Goal: Information Seeking & Learning: Learn about a topic

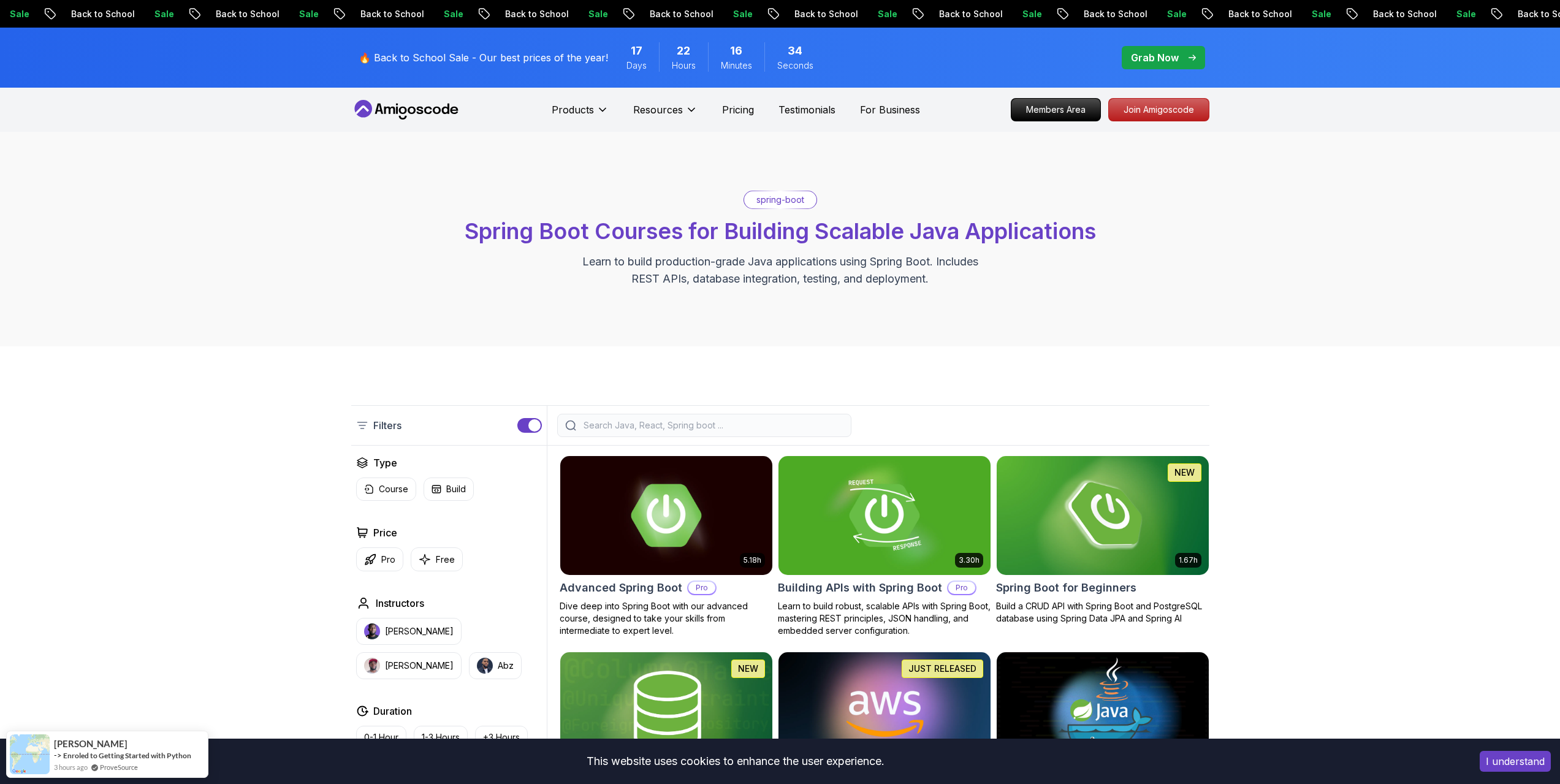
scroll to position [367, 0]
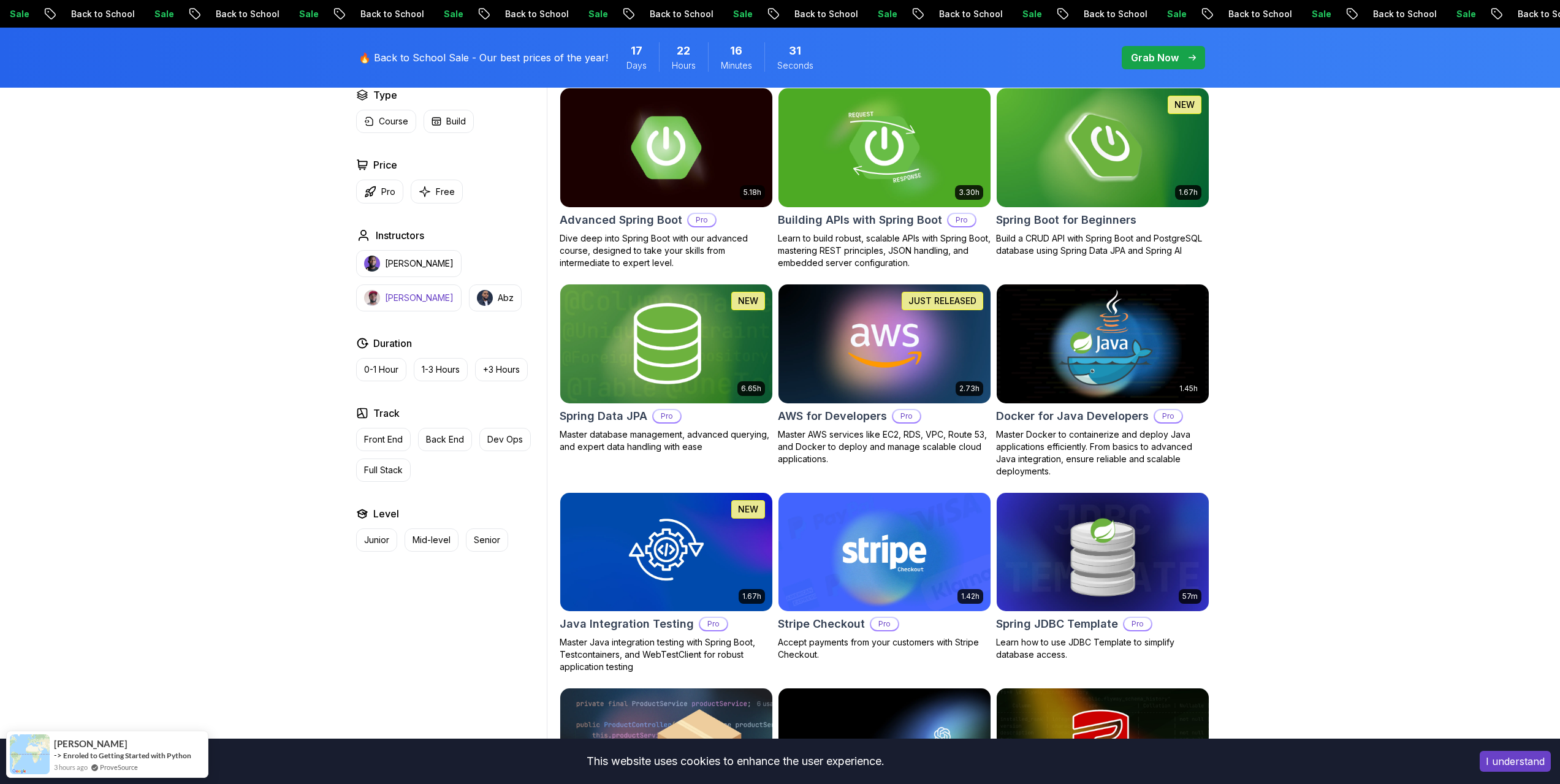
click at [454, 292] on p "[PERSON_NAME]" at bounding box center [419, 297] width 69 height 12
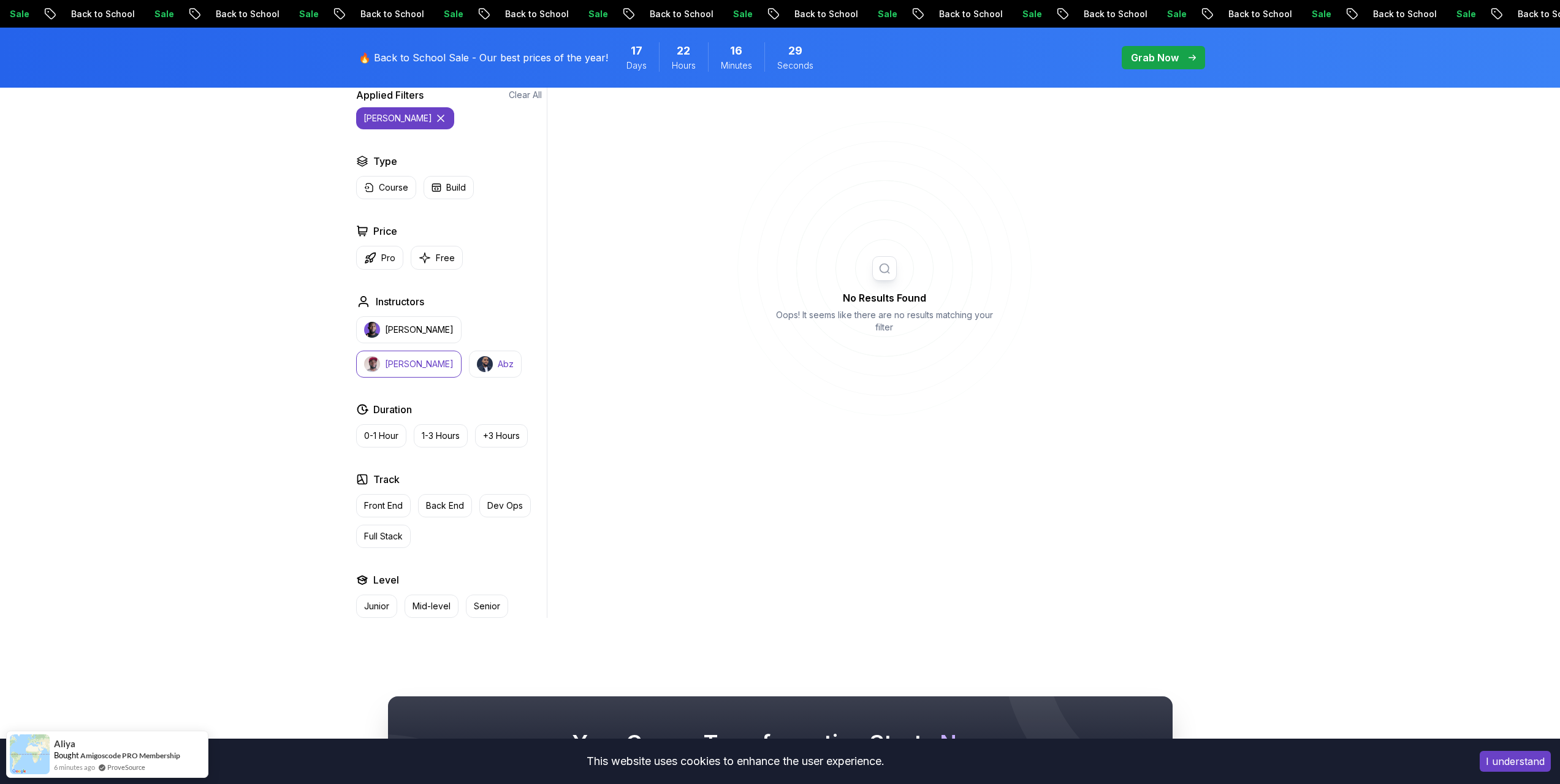
click at [498, 361] on p "Abz" at bounding box center [506, 364] width 16 height 12
click at [432, 332] on p "[PERSON_NAME]" at bounding box center [419, 329] width 69 height 12
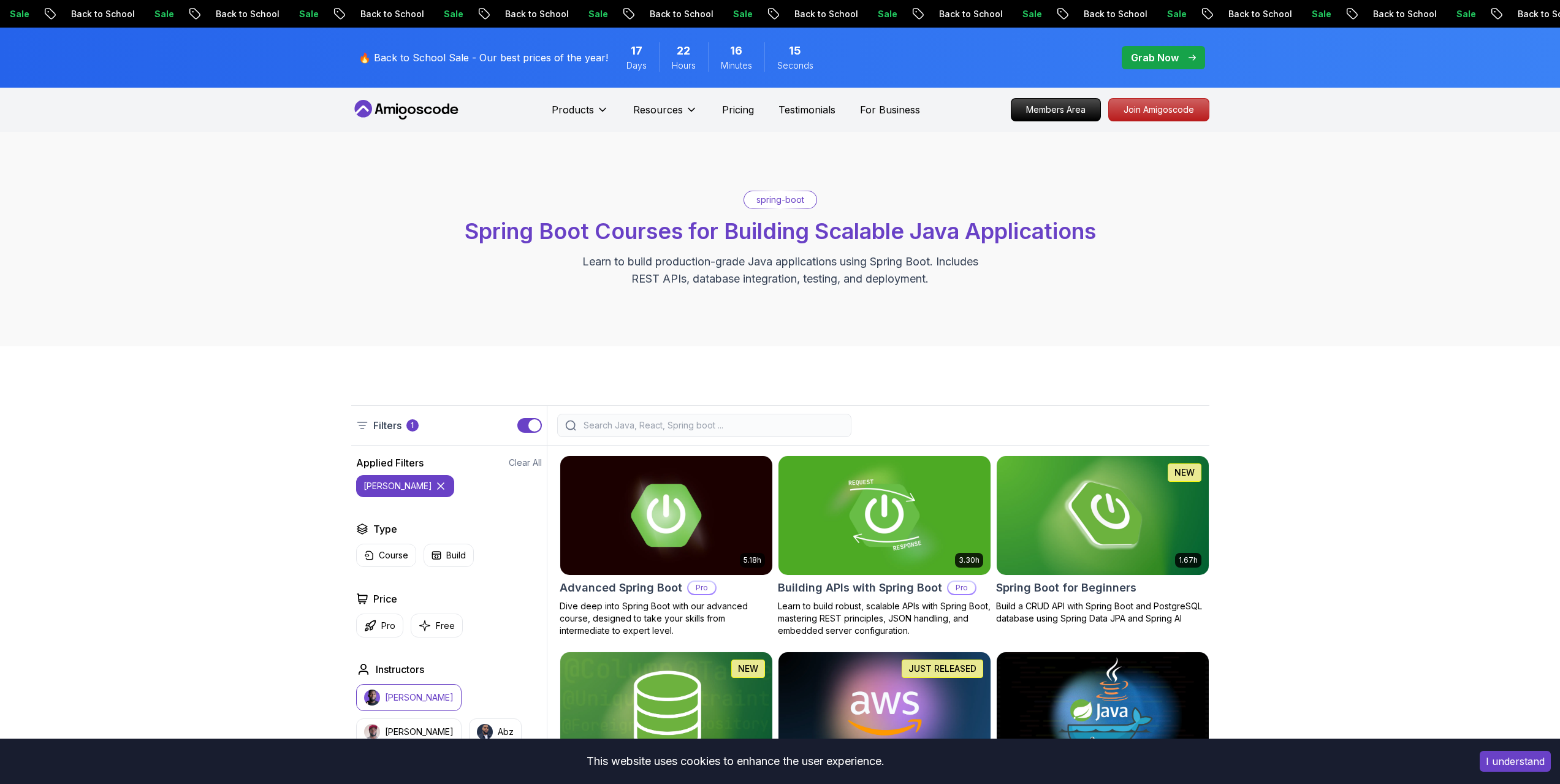
click at [1153, 102] on p "Join Amigoscode" at bounding box center [1158, 109] width 95 height 21
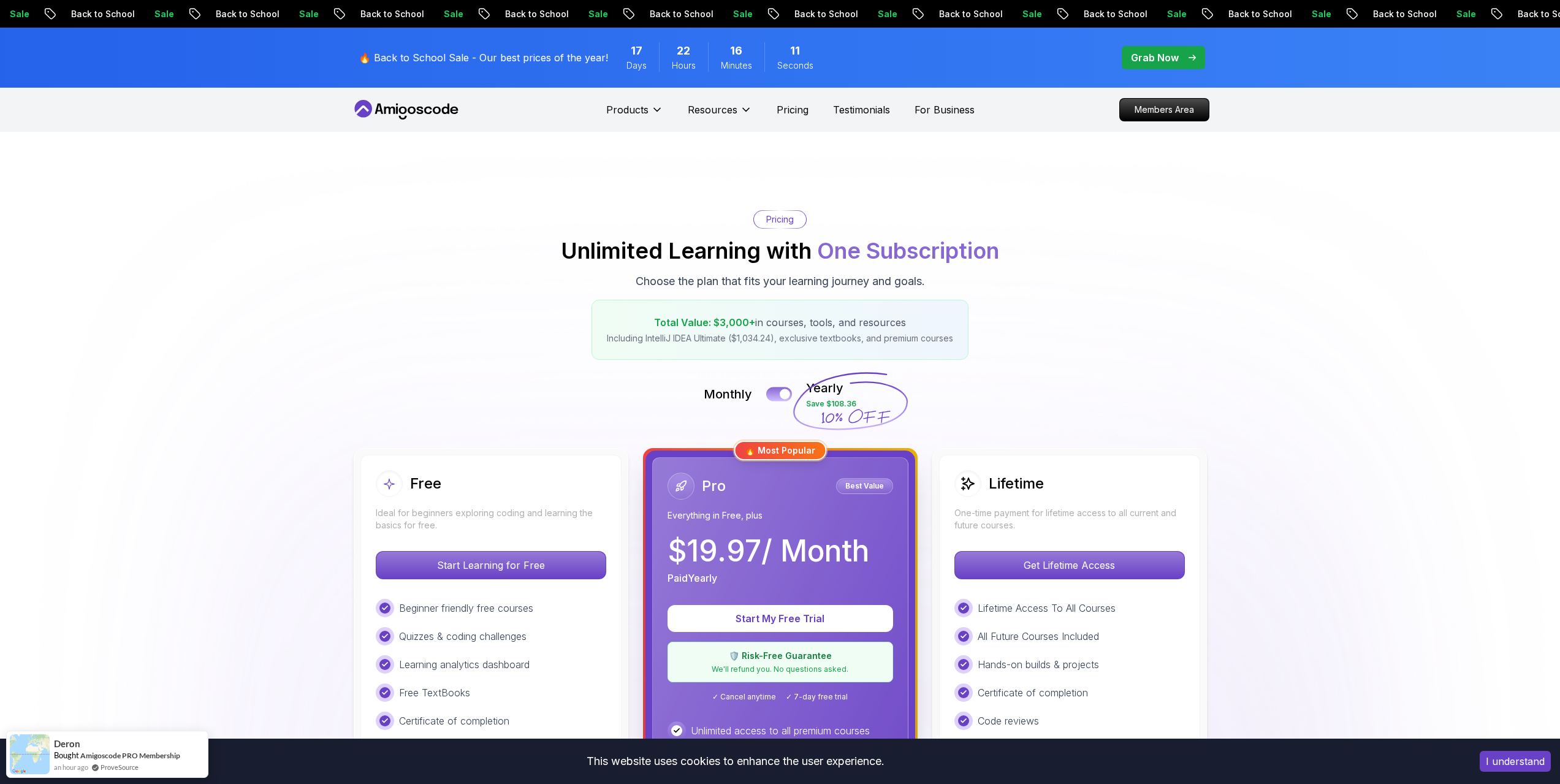
click at [781, 396] on div at bounding box center [784, 394] width 10 height 10
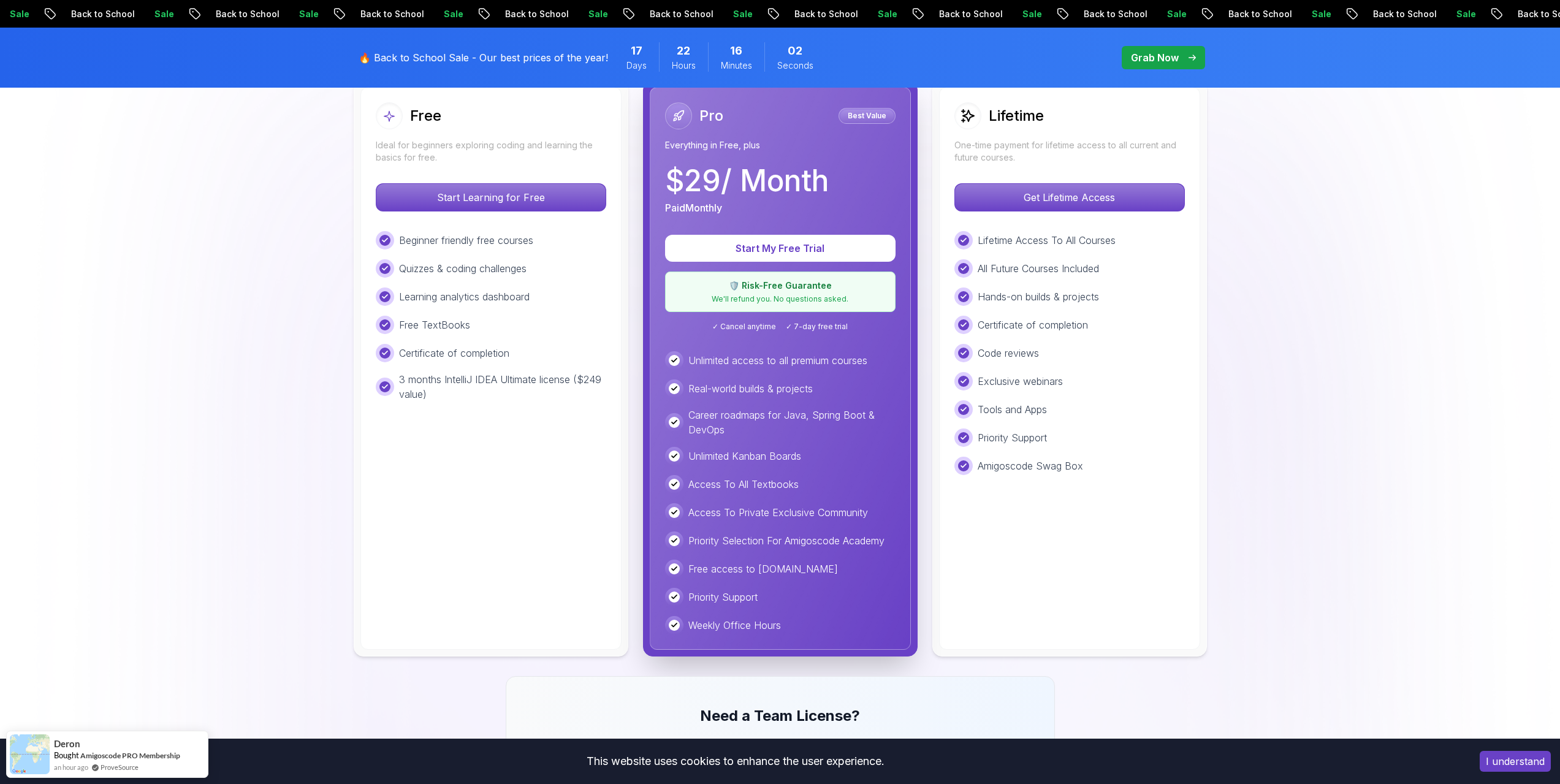
scroll to position [184, 0]
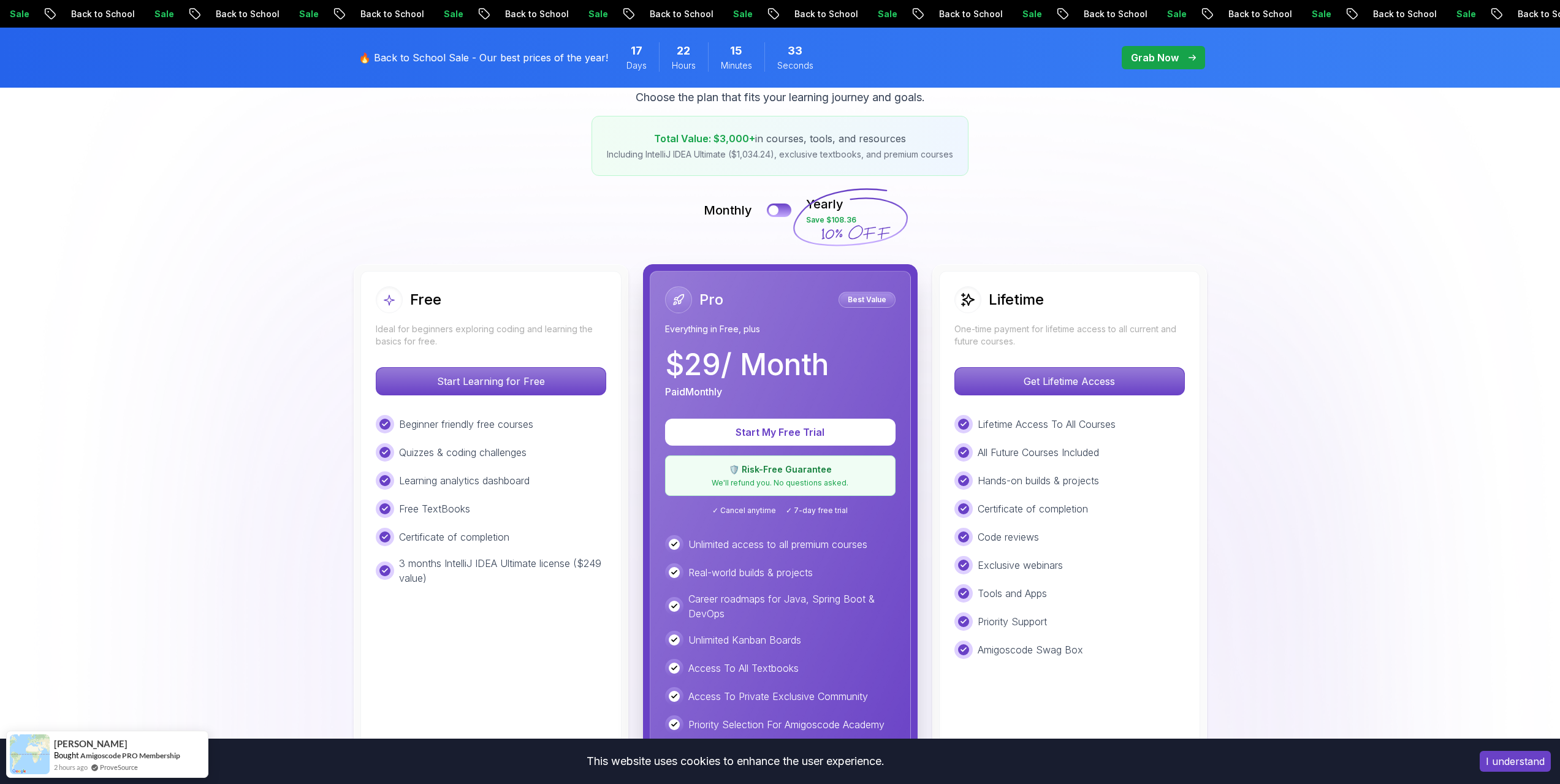
click at [1467, 222] on img at bounding box center [780, 714] width 1560 height 1533
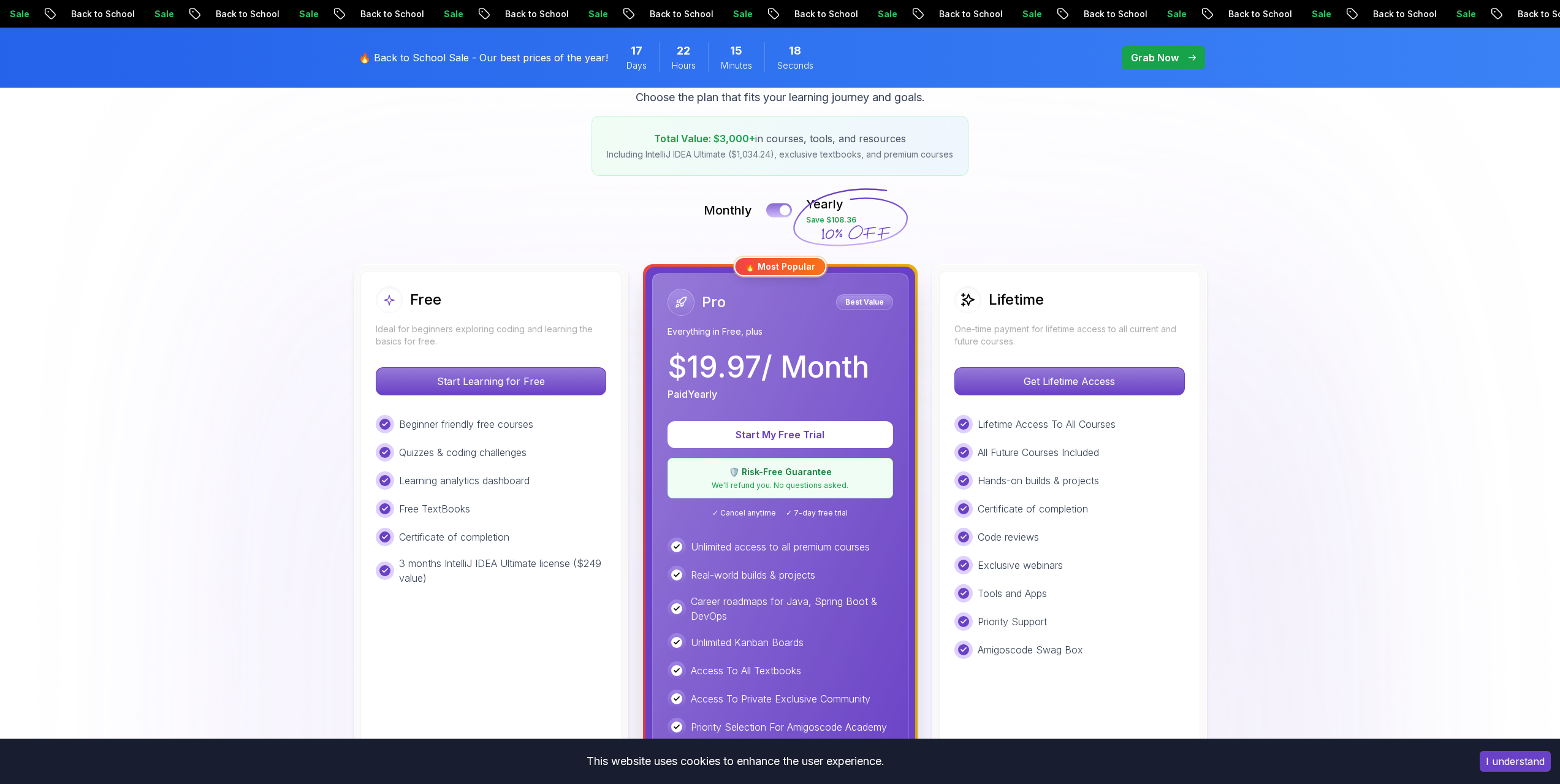
click at [781, 208] on div at bounding box center [784, 210] width 10 height 10
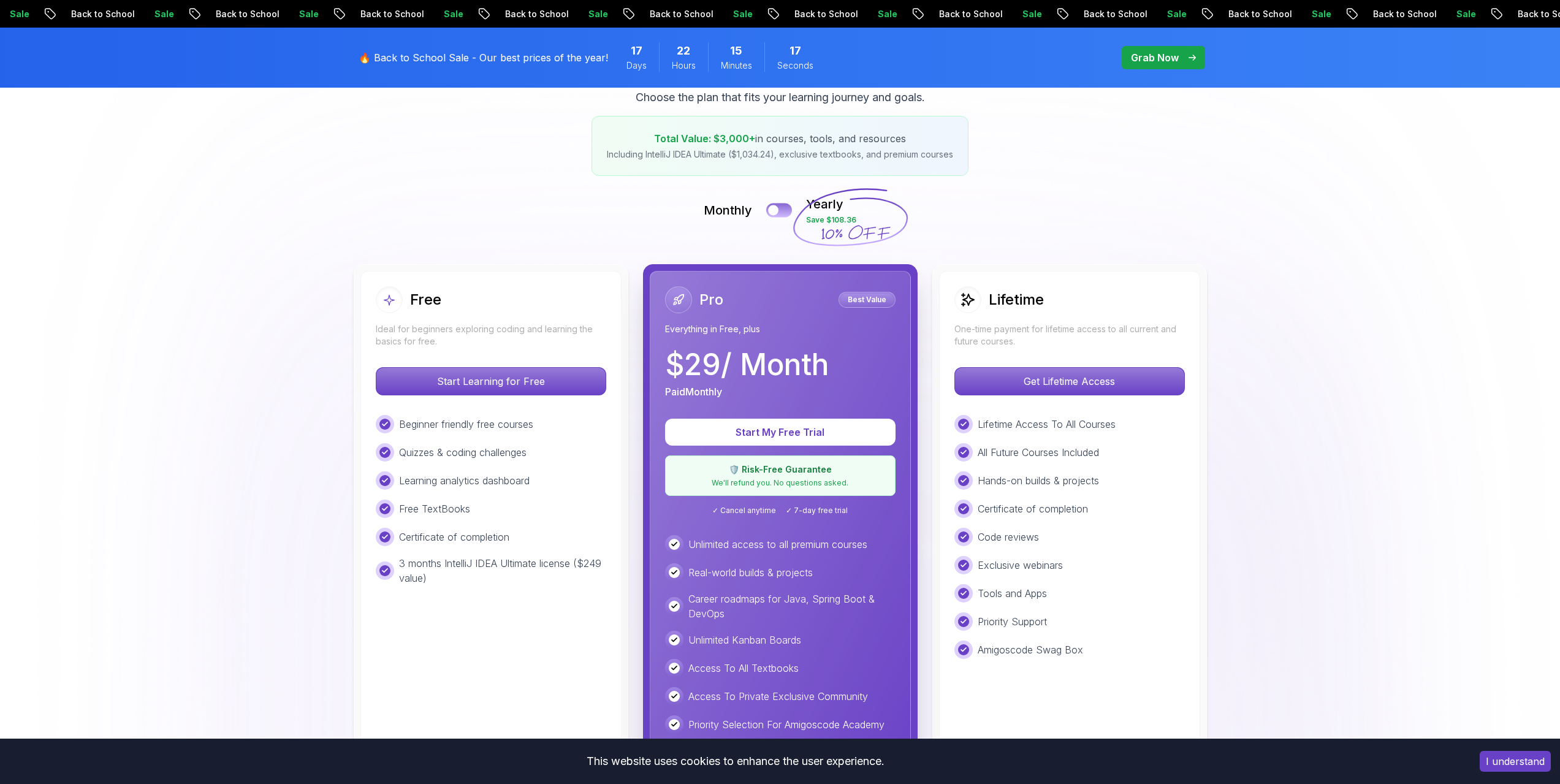
click at [781, 208] on button at bounding box center [780, 210] width 26 height 14
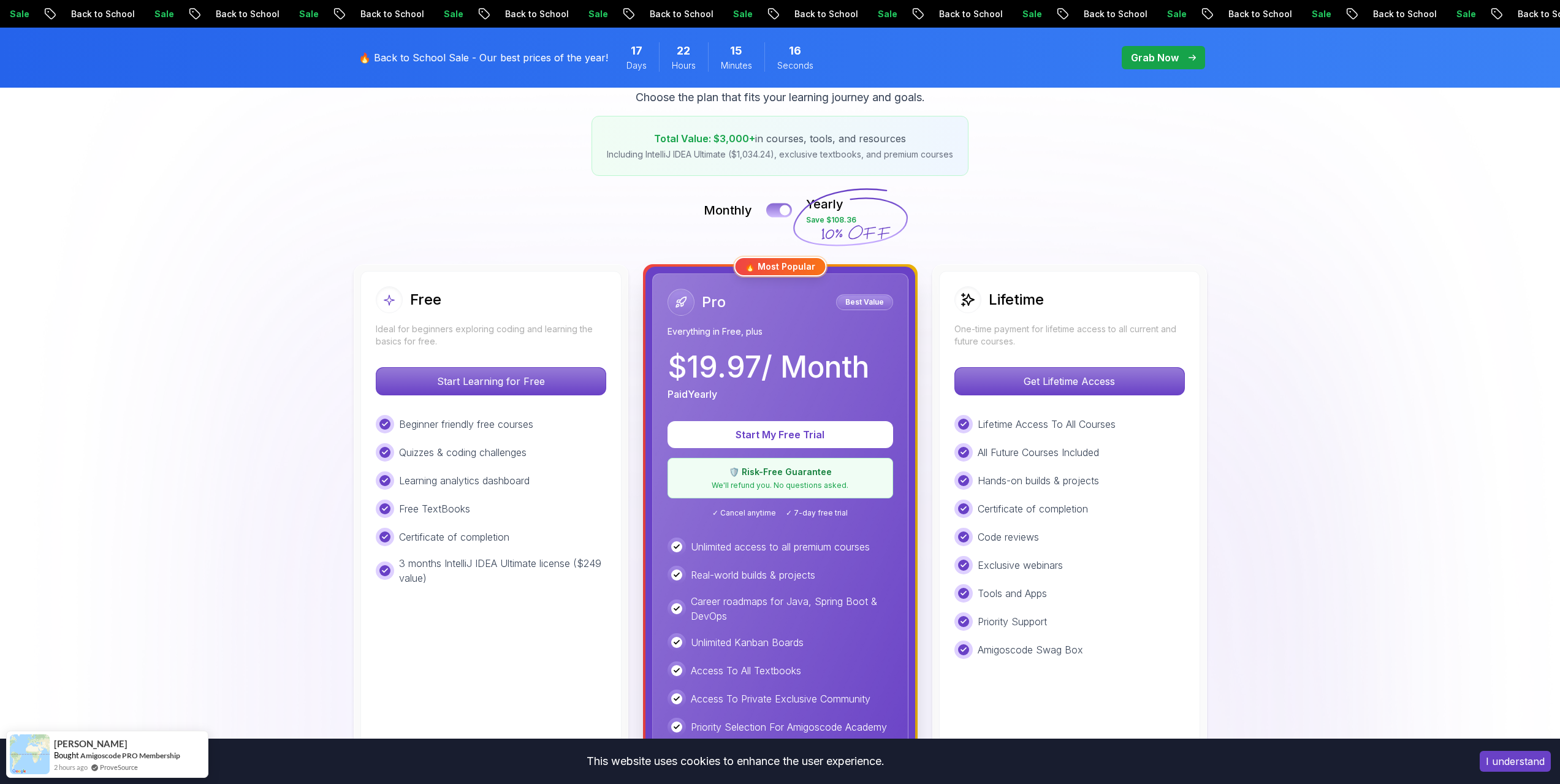
click at [780, 210] on div at bounding box center [784, 210] width 10 height 10
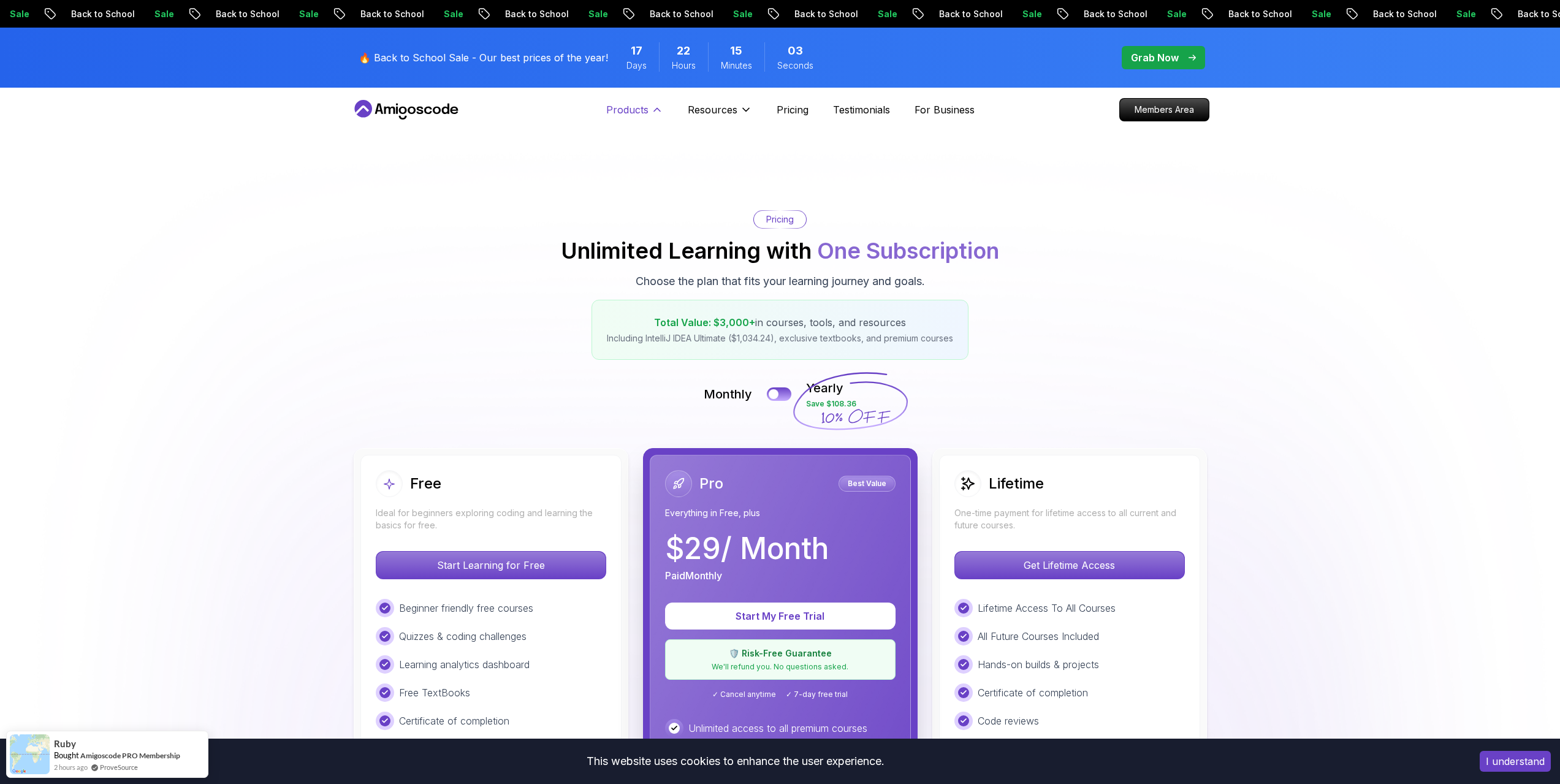
click at [618, 112] on p "Products" at bounding box center [627, 109] width 42 height 15
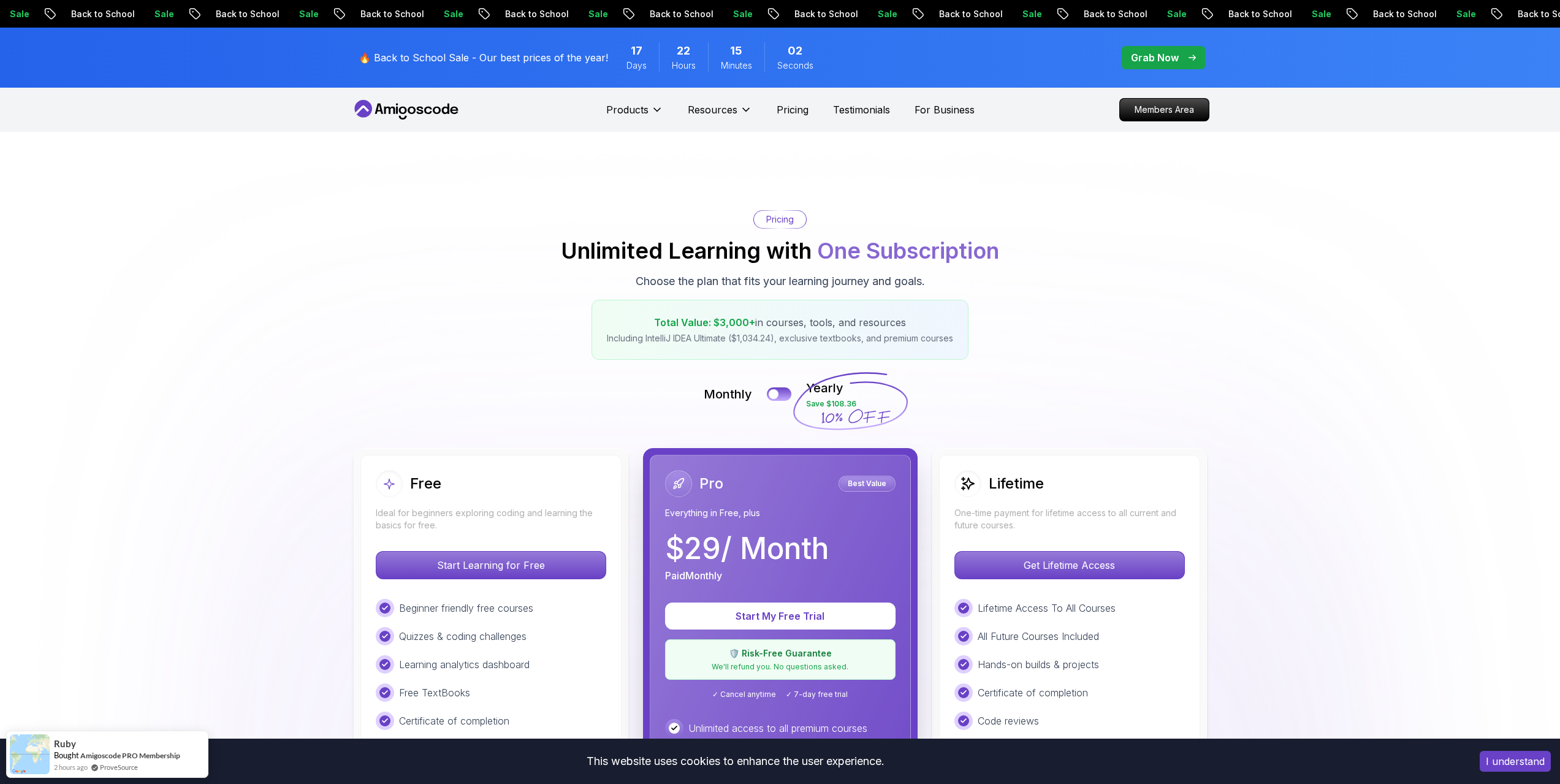
click at [407, 117] on icon at bounding box center [406, 109] width 111 height 20
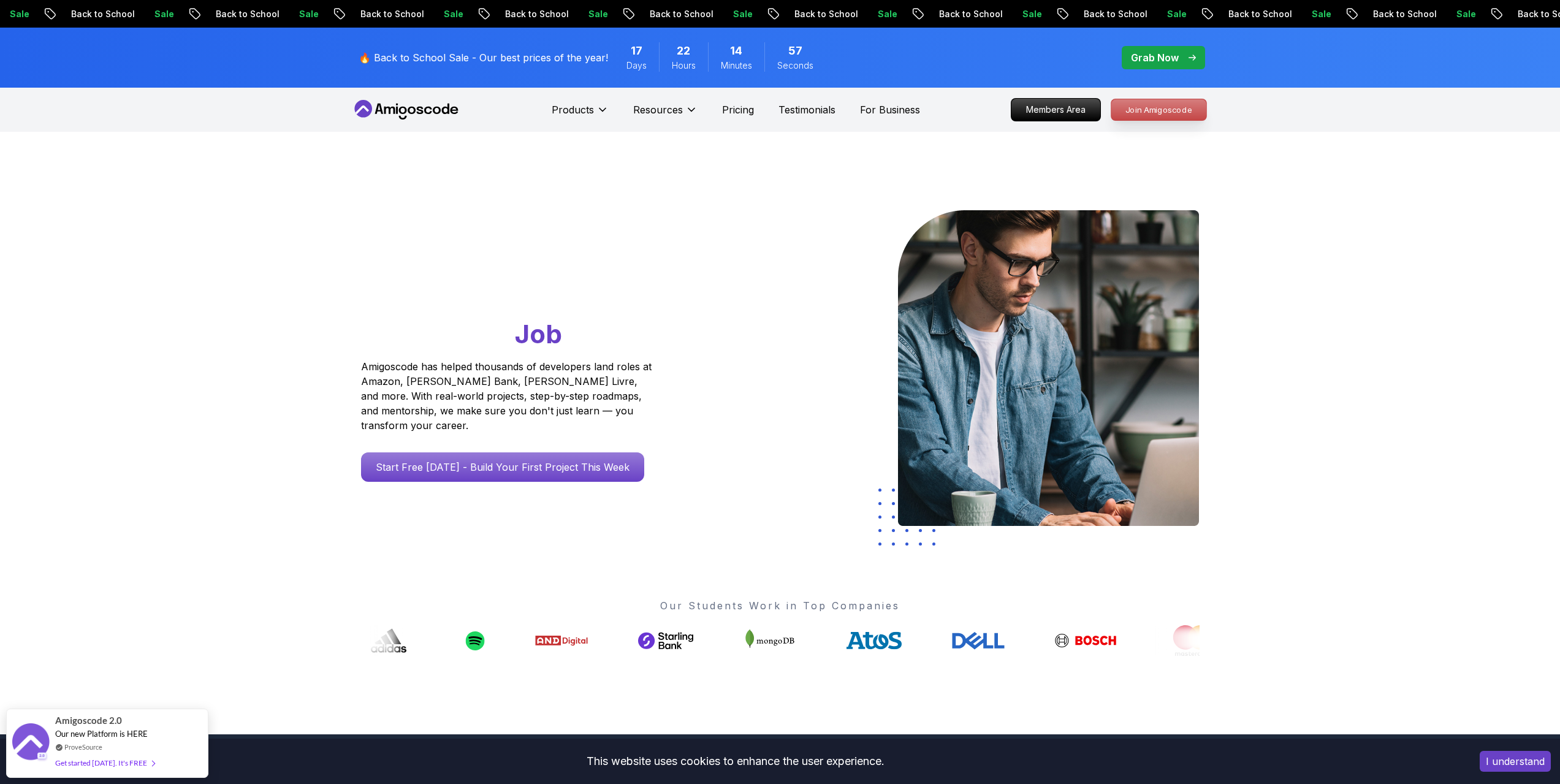
click at [1171, 107] on p "Join Amigoscode" at bounding box center [1158, 109] width 95 height 21
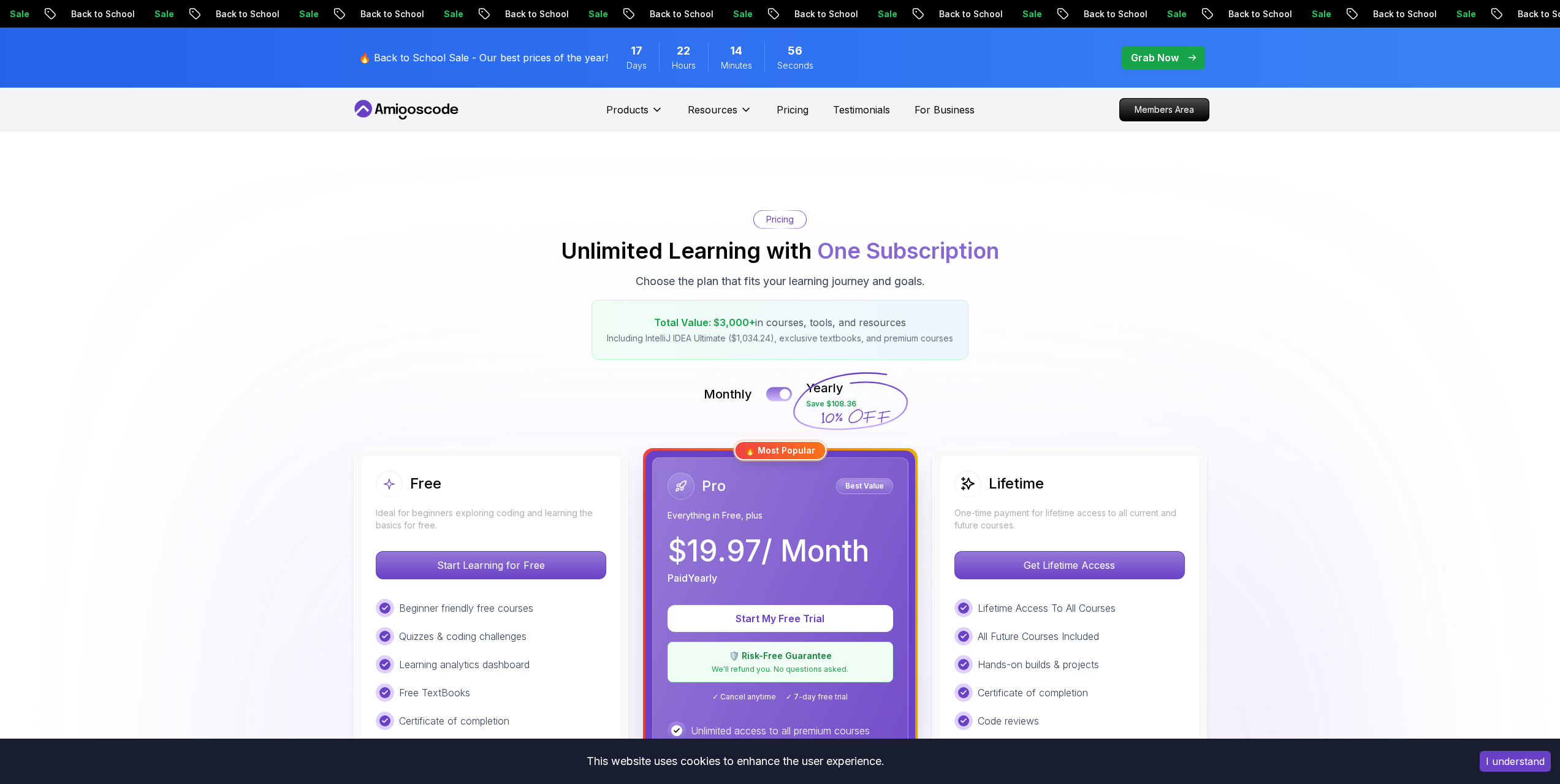
click at [786, 395] on div at bounding box center [784, 394] width 10 height 10
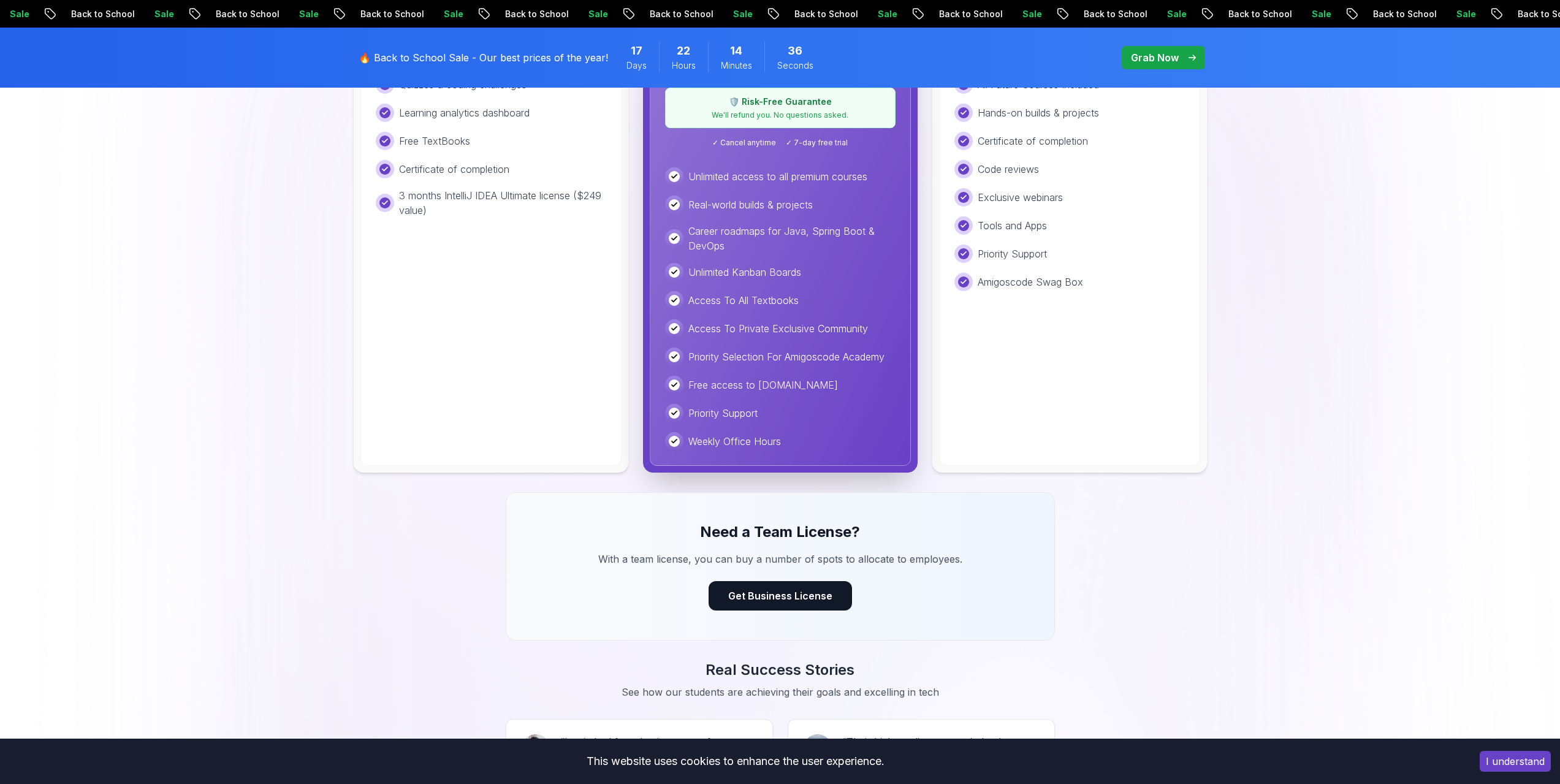
scroll to position [367, 0]
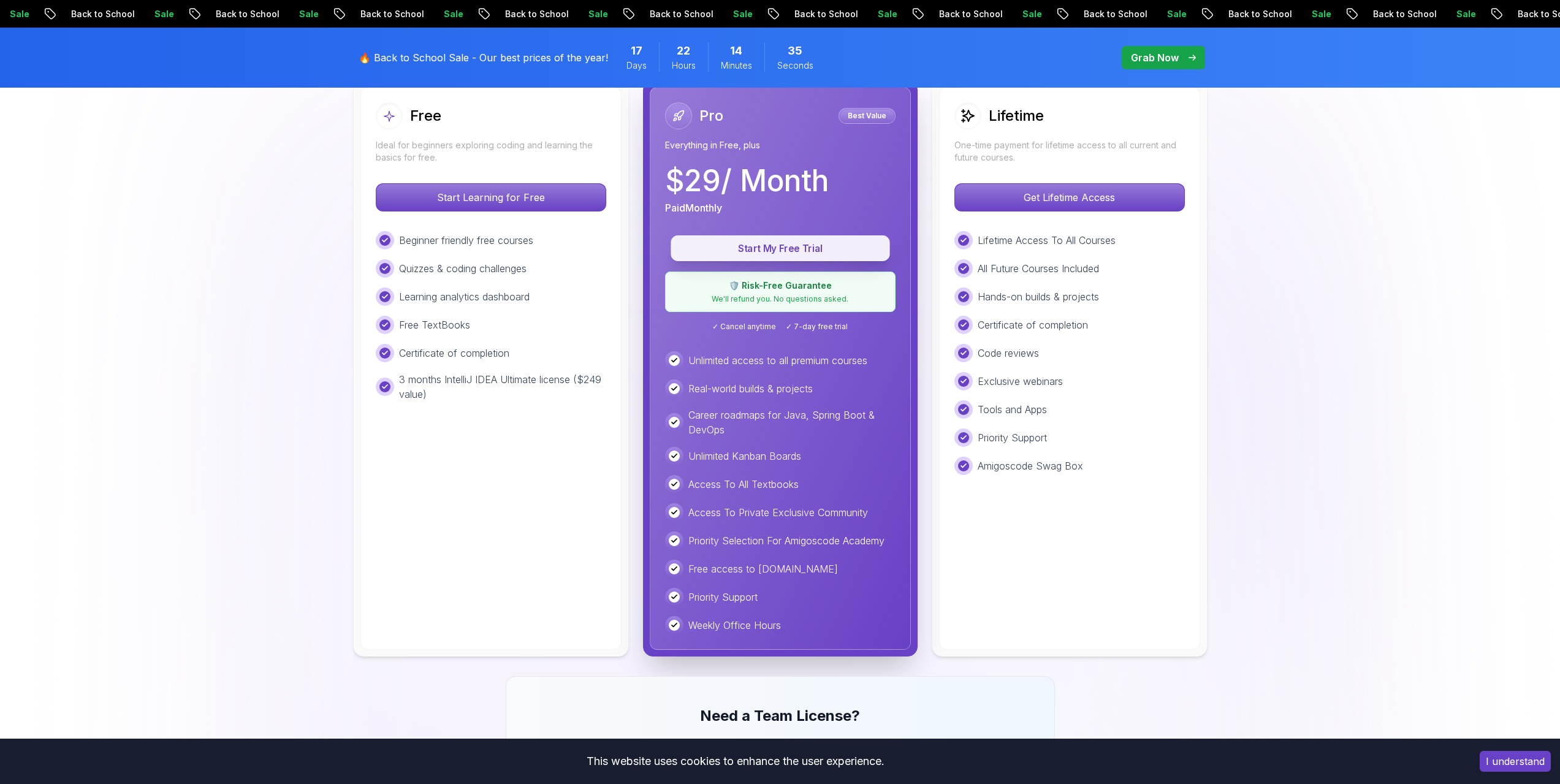
click at [821, 245] on p "Start My Free Trial" at bounding box center [780, 249] width 191 height 14
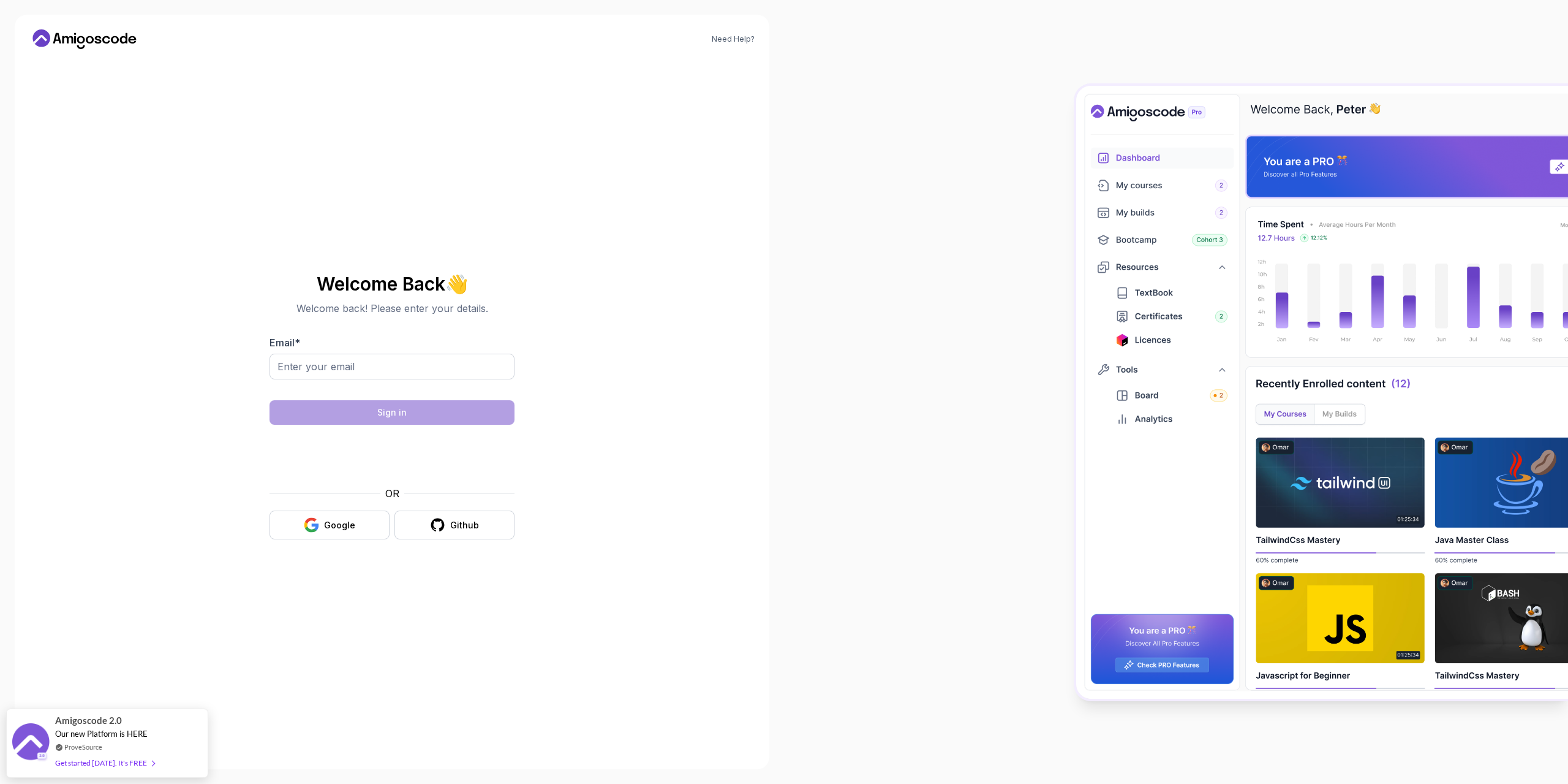
click at [69, 33] on icon at bounding box center [85, 40] width 110 height 20
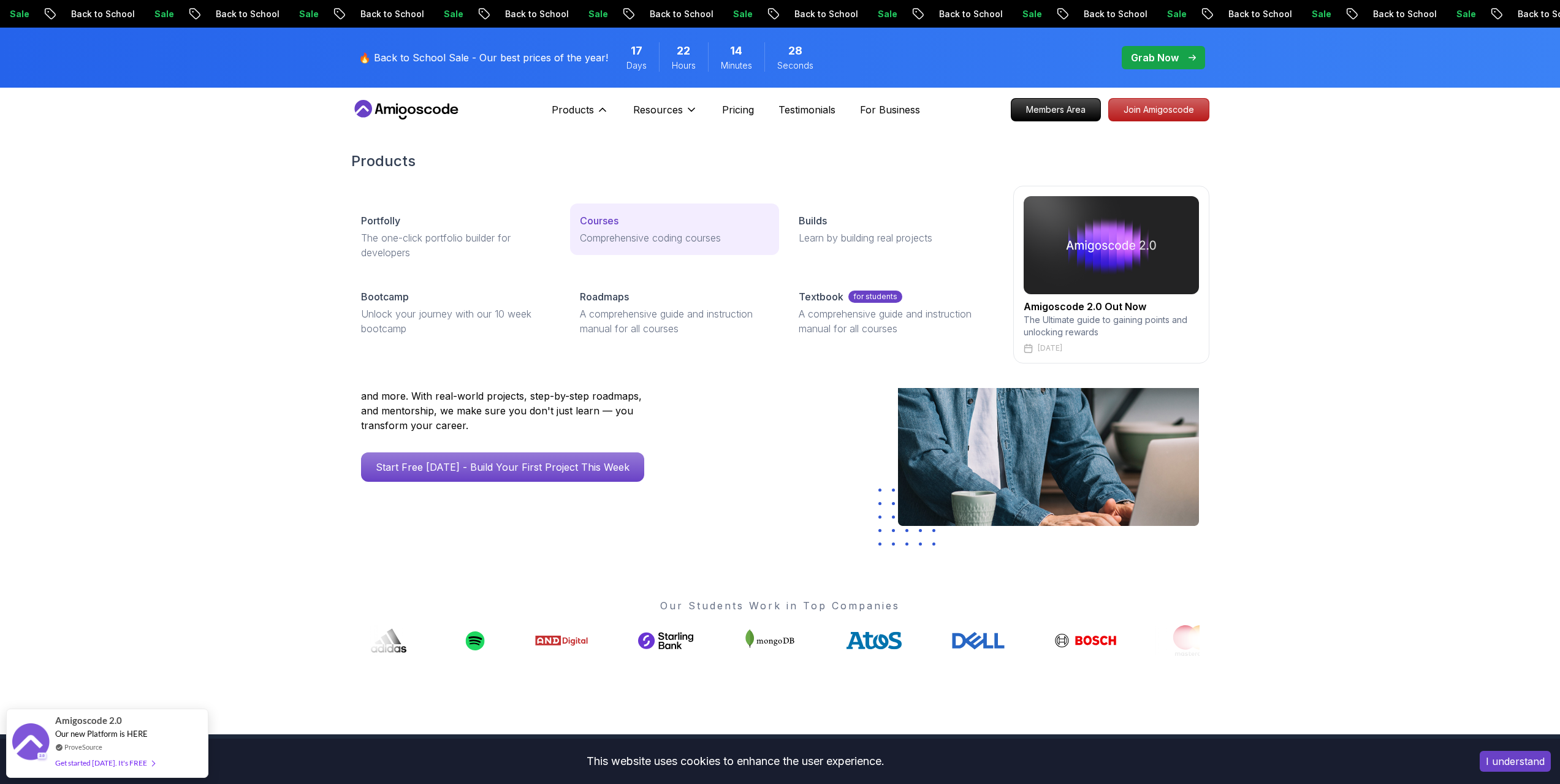
click at [628, 217] on div "Courses" at bounding box center [675, 220] width 189 height 15
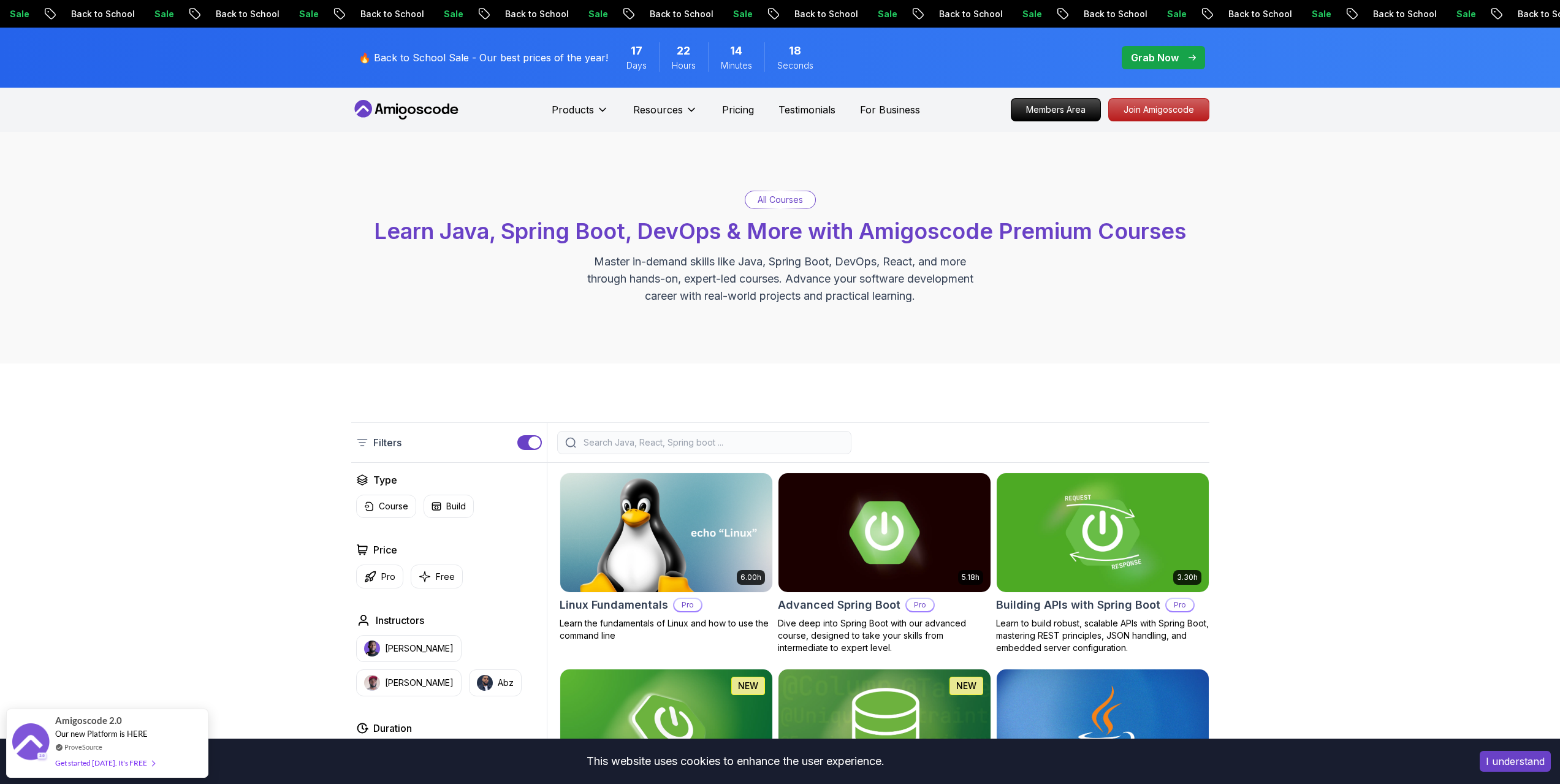
click at [1057, 525] on img at bounding box center [1103, 531] width 223 height 124
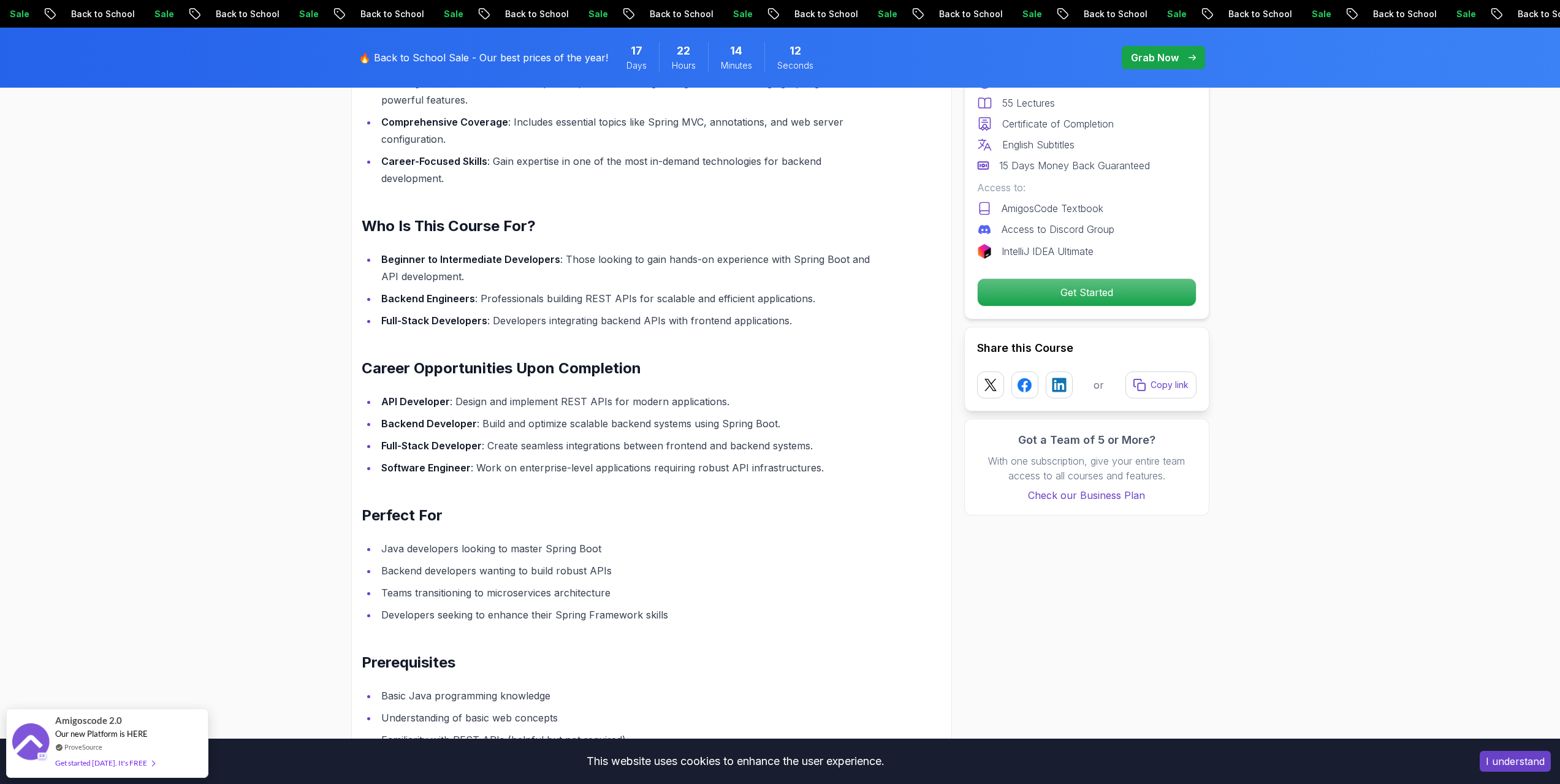
scroll to position [1655, 0]
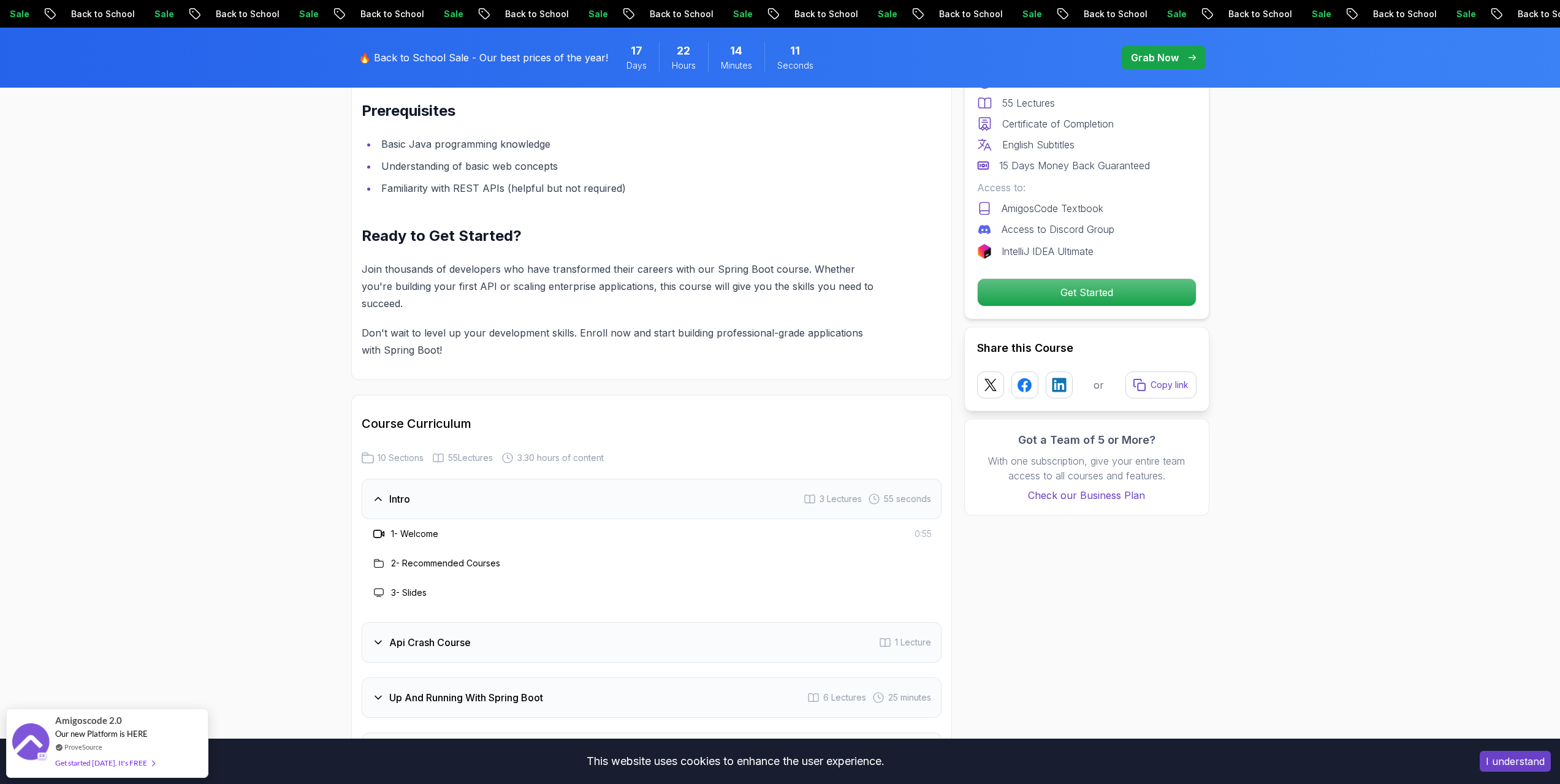
click at [444, 635] on h3 "Api Crash Course" at bounding box center [430, 642] width 82 height 15
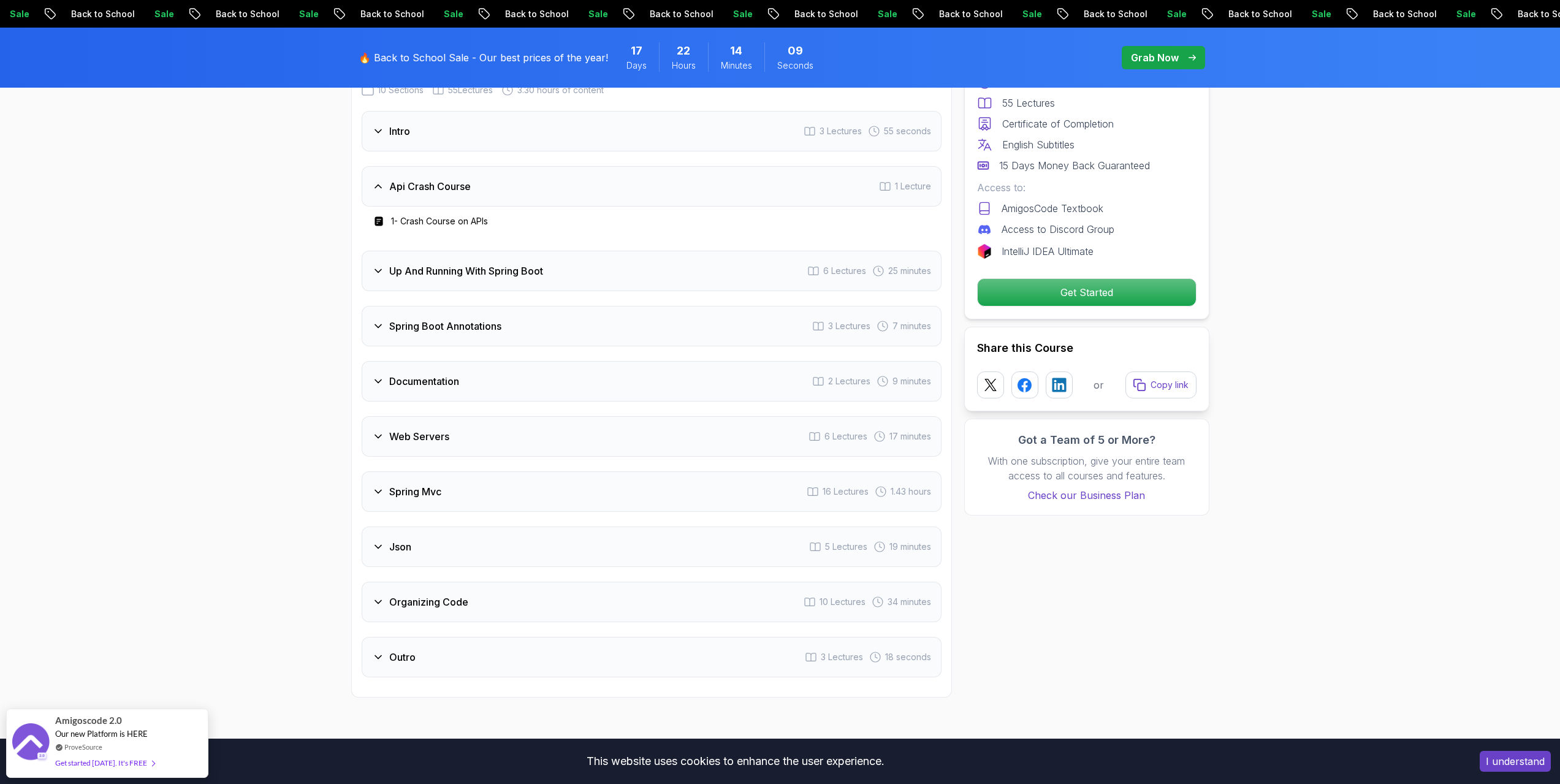
click at [459, 374] on h3 "Documentation" at bounding box center [424, 381] width 70 height 15
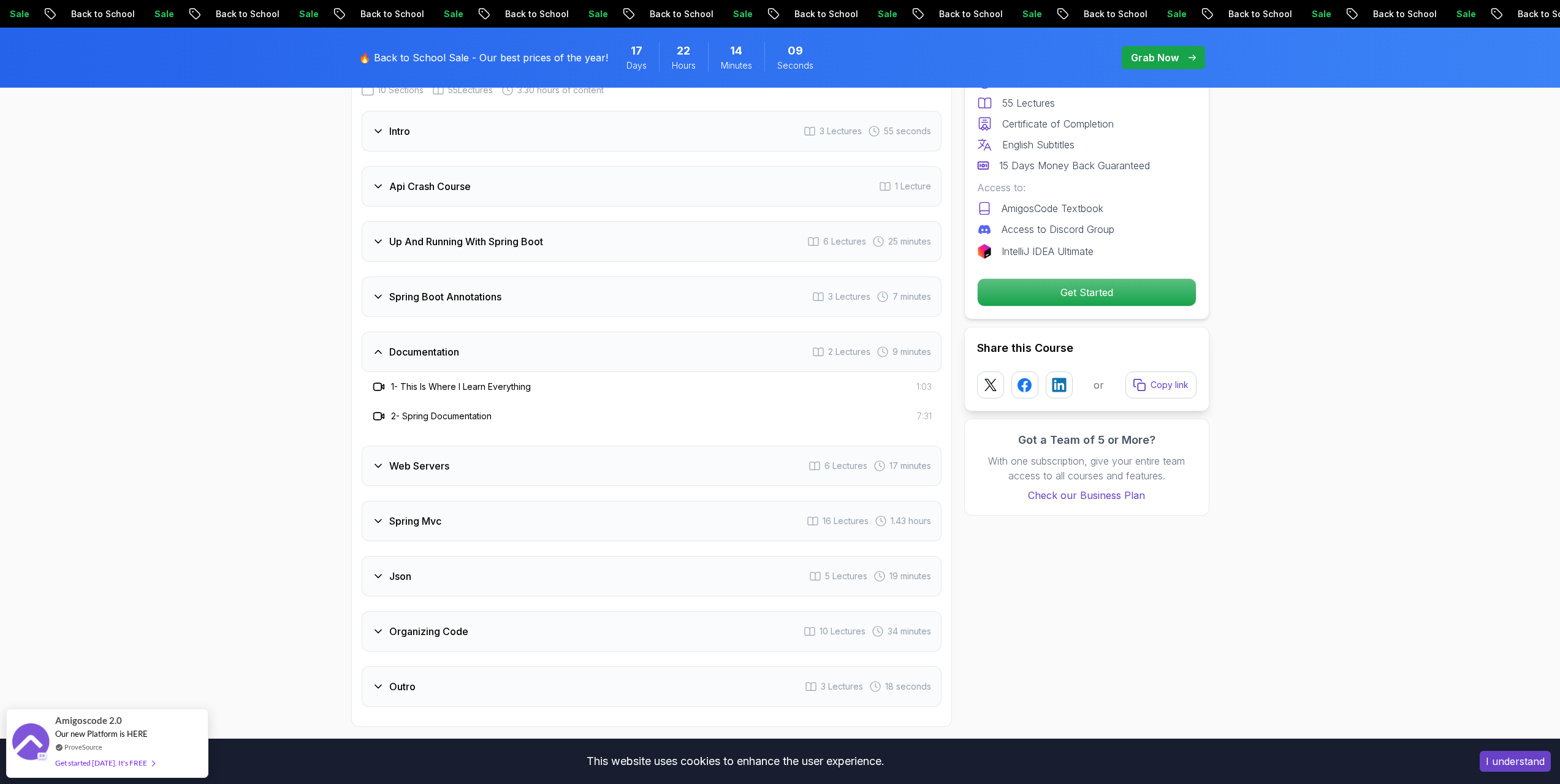
click at [494, 331] on div "Documentation 2 Lectures 9 minutes" at bounding box center [651, 351] width 580 height 41
click at [526, 282] on div "Spring Boot Annotations 3 Lectures 7 minutes" at bounding box center [651, 296] width 580 height 41
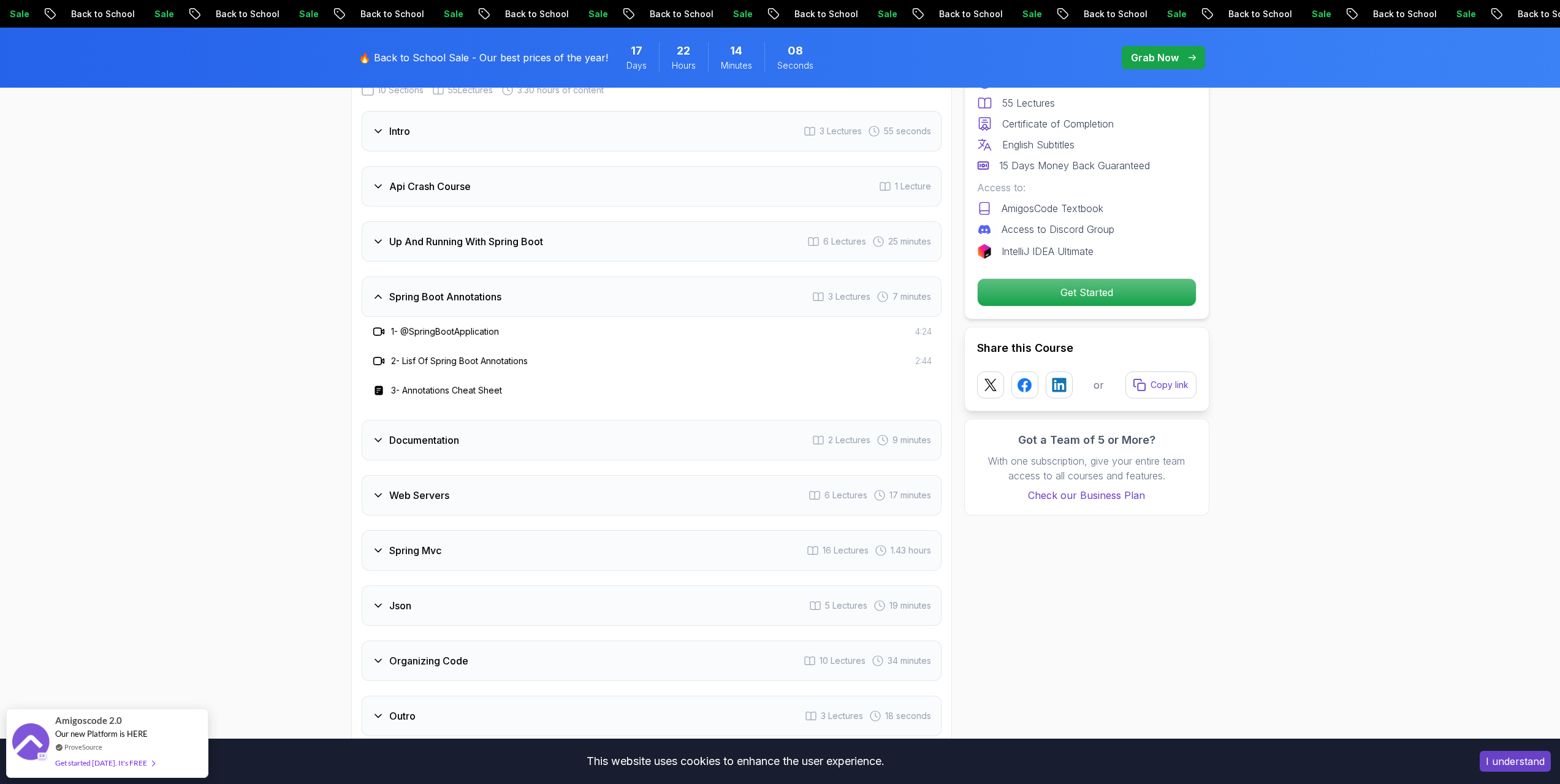
click at [570, 221] on div "Up And Running With Spring Boot 6 Lectures 25 minutes" at bounding box center [651, 241] width 580 height 41
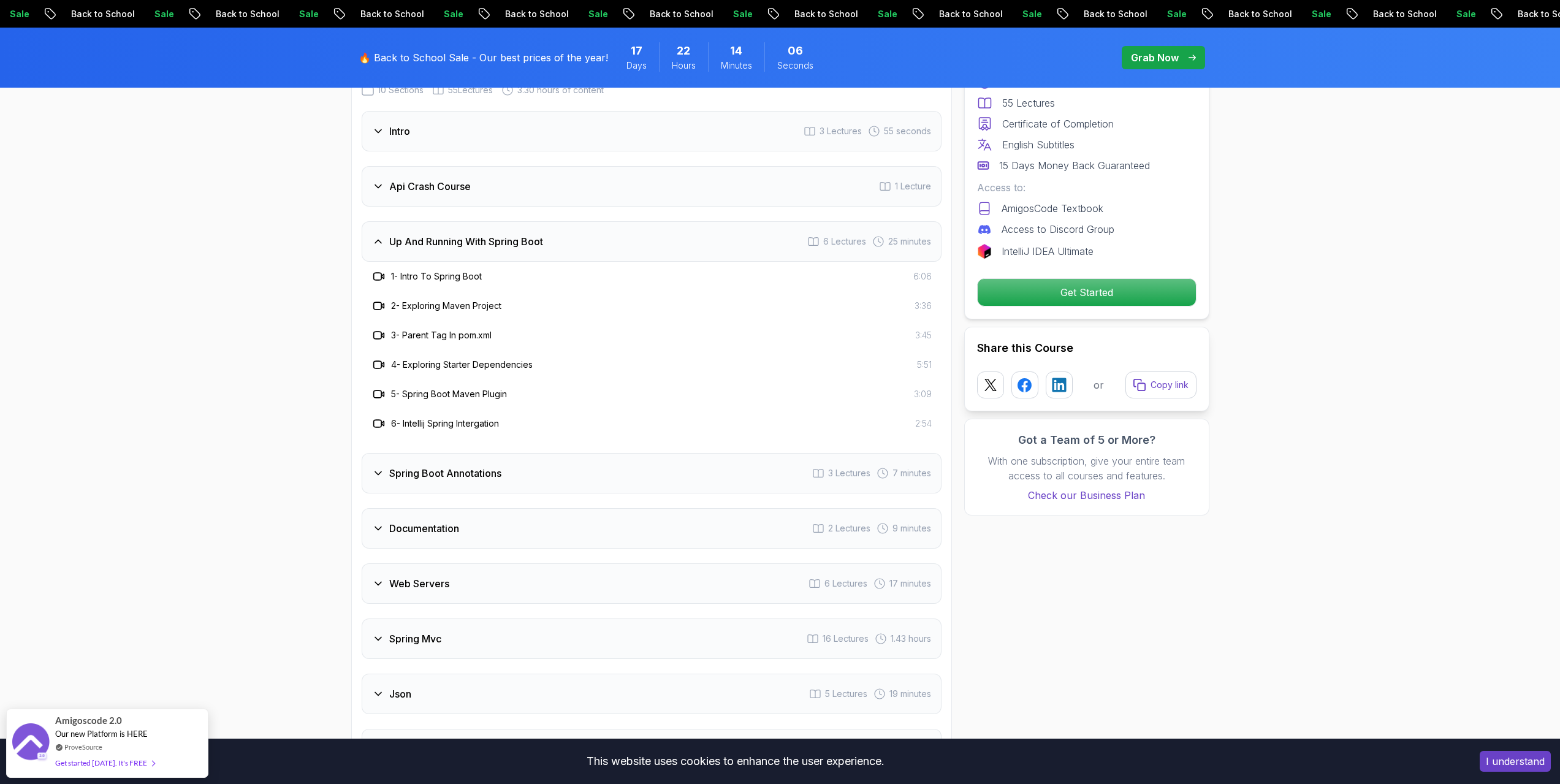
click at [455, 271] on h3 "1 - Intro To Spring Boot" at bounding box center [436, 277] width 91 height 12
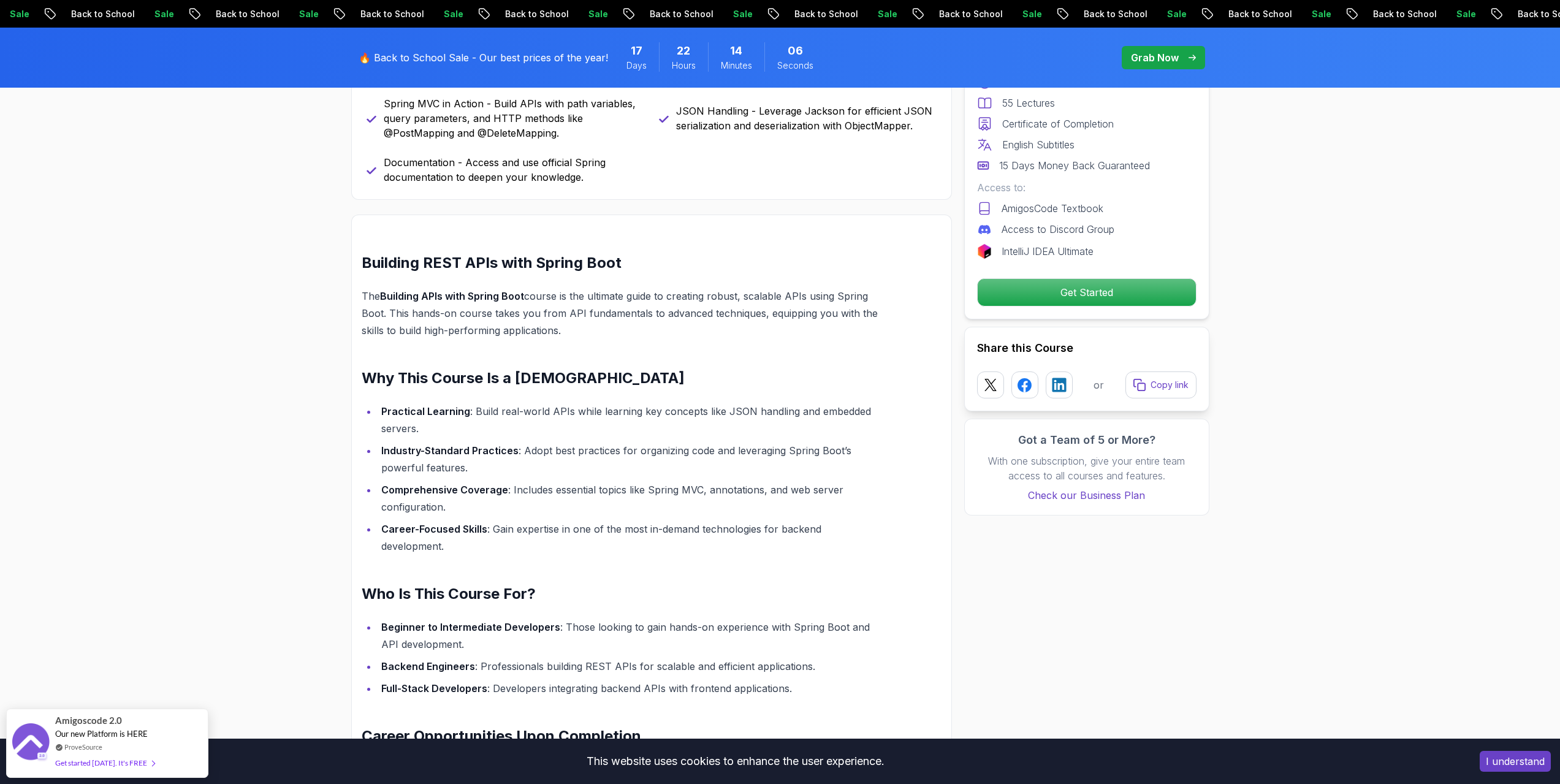
scroll to position [0, 0]
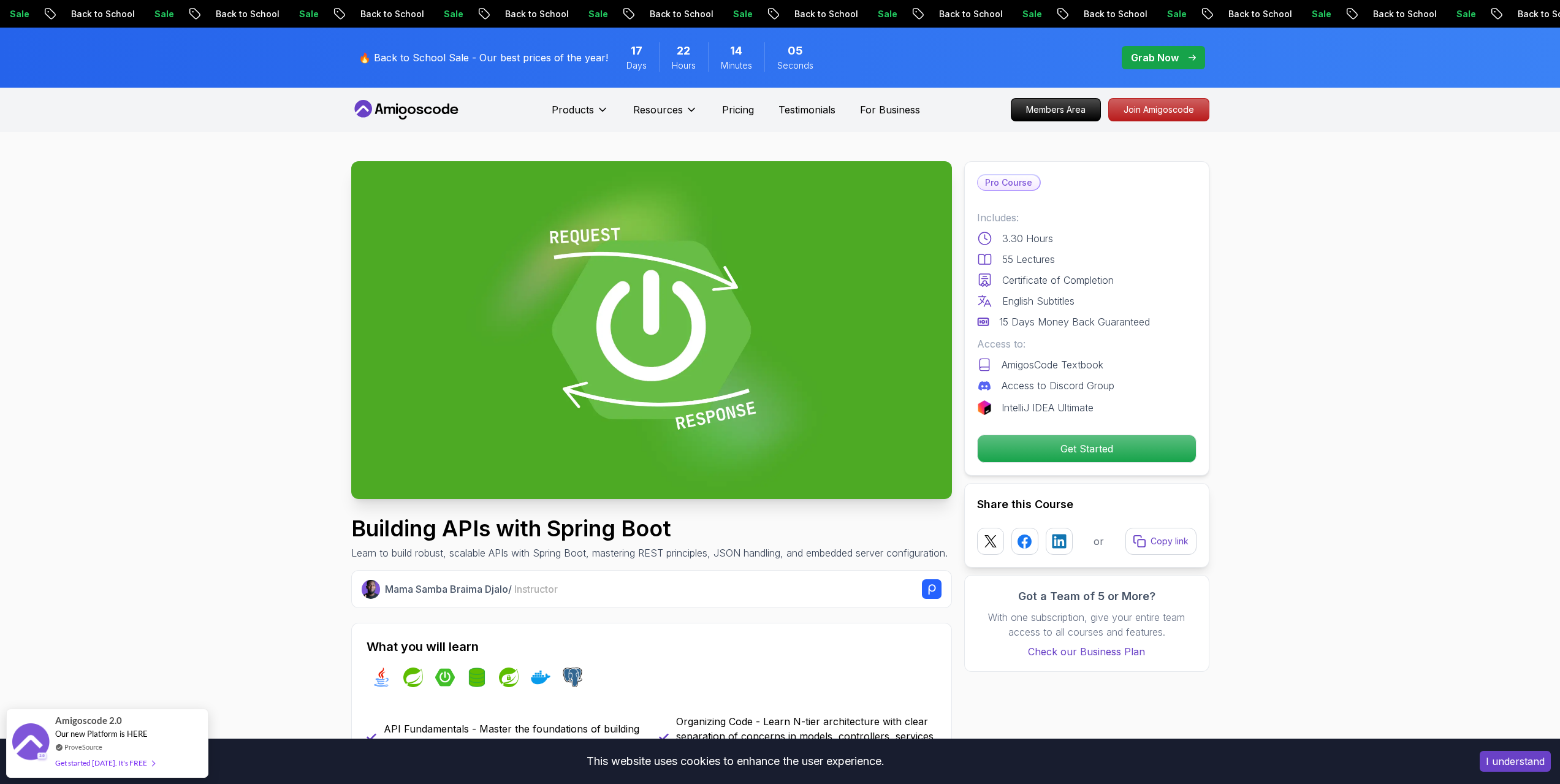
click at [653, 323] on img at bounding box center [651, 329] width 600 height 337
